Goal: Transaction & Acquisition: Purchase product/service

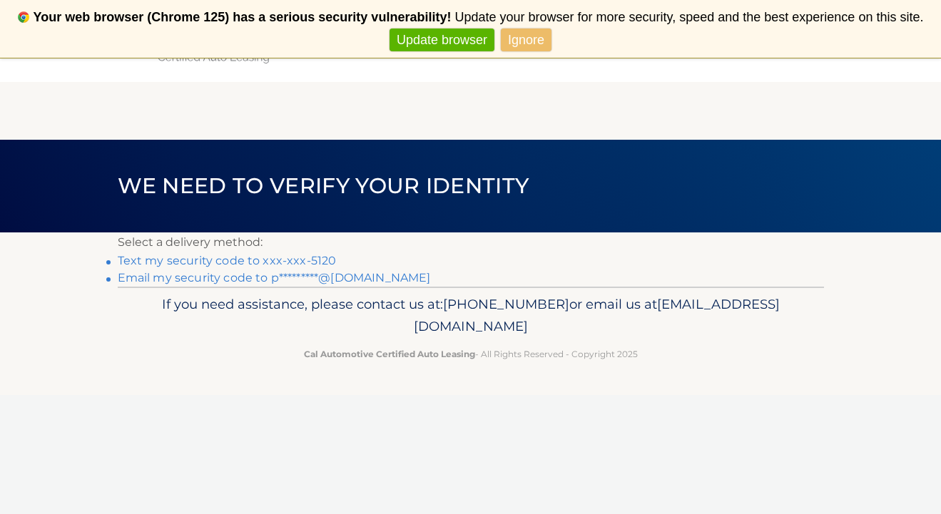
click at [229, 259] on link "Text my security code to xxx-xxx-5120" at bounding box center [227, 261] width 219 height 14
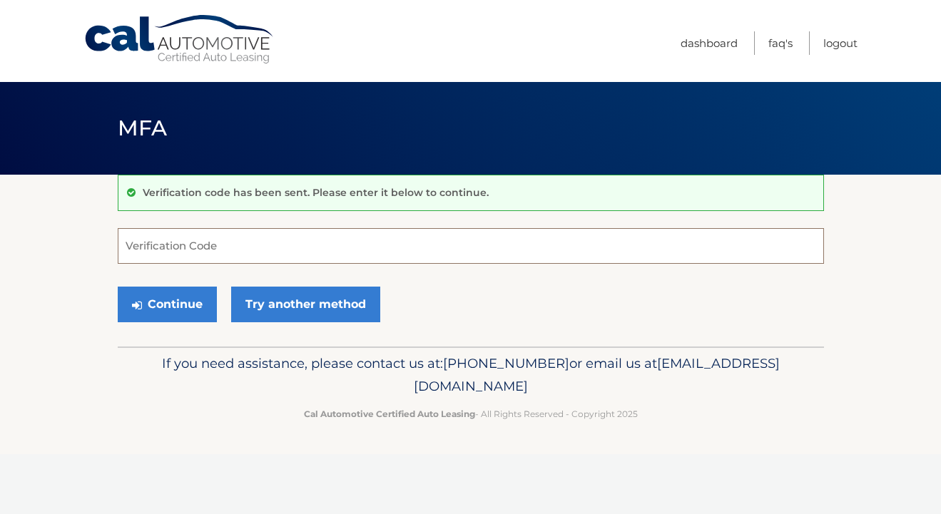
click at [188, 238] on input "Verification Code" at bounding box center [471, 246] width 706 height 36
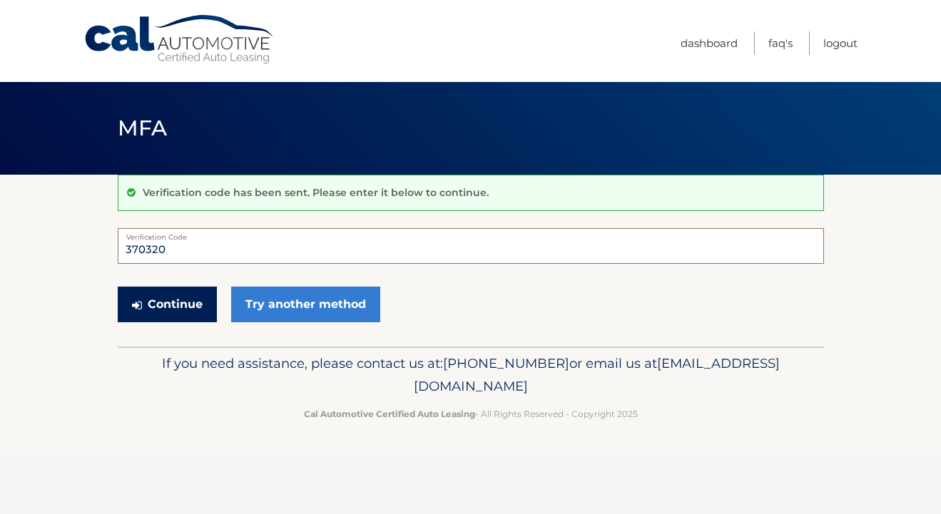
type input "370320"
click at [162, 301] on button "Continue" at bounding box center [167, 305] width 99 height 36
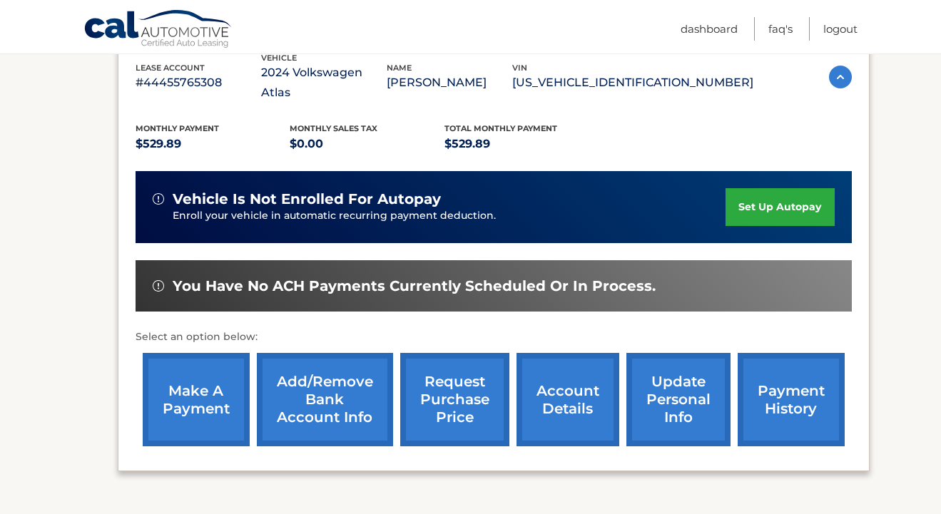
scroll to position [290, 0]
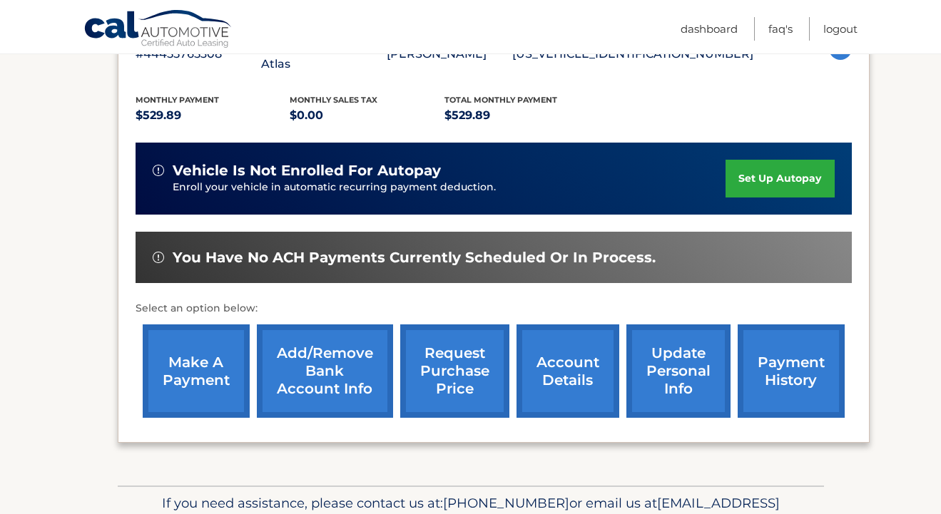
click at [192, 353] on link "make a payment" at bounding box center [196, 371] width 107 height 93
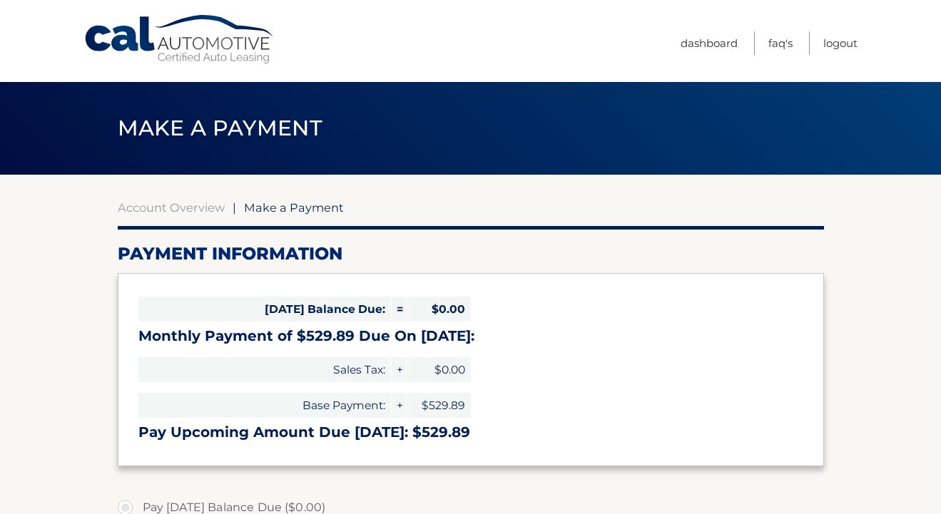
select select "MjAwMjIzN2YtMjE4ZS00ZTE0LWIzODEtMzAzZjY0OTI2NDhj"
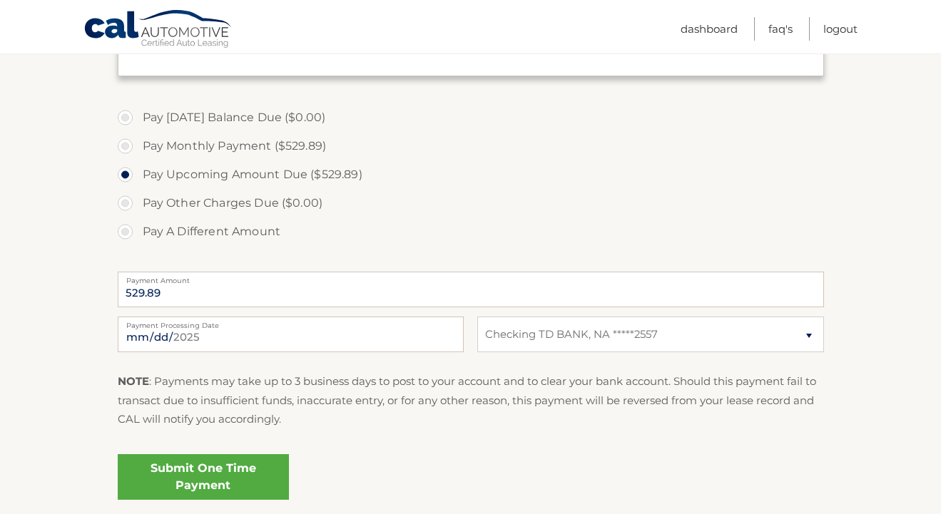
scroll to position [391, 0]
click at [536, 332] on select "Select Bank Account Checking TD BANK, NA *****2557" at bounding box center [650, 334] width 346 height 36
click at [562, 340] on select "Select Bank Account Checking TD BANK, NA *****2557" at bounding box center [650, 334] width 346 height 36
click at [221, 471] on link "Submit One Time Payment" at bounding box center [203, 477] width 171 height 46
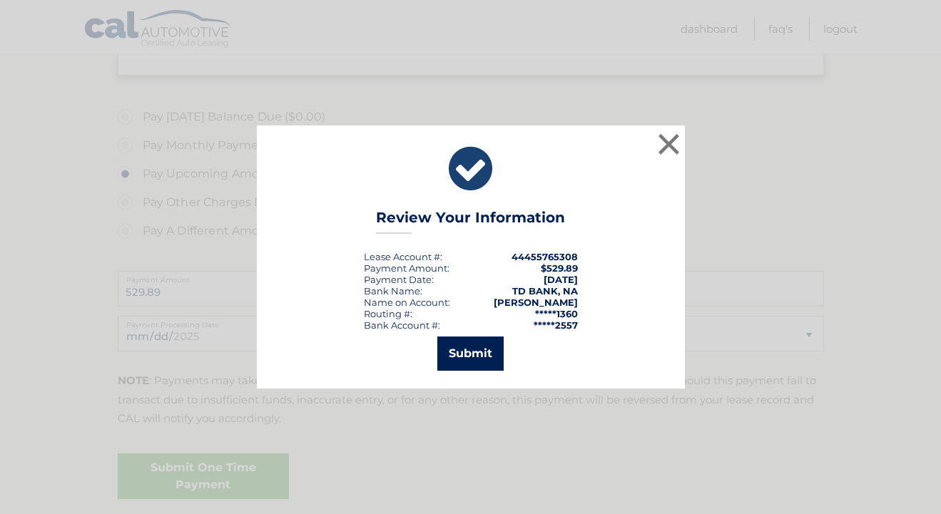
click at [458, 359] on button "Submit" at bounding box center [470, 354] width 66 height 34
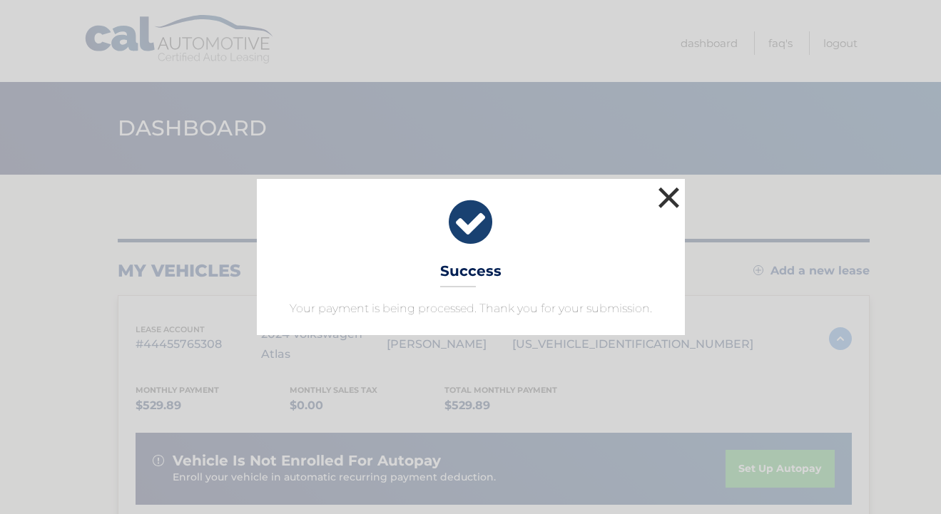
click at [665, 199] on button "×" at bounding box center [669, 197] width 29 height 29
